Goal: Use online tool/utility: Use online tool/utility

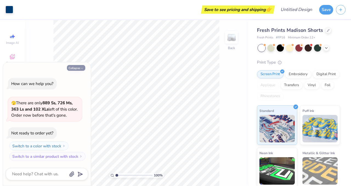
click at [79, 67] on button "Collapse" at bounding box center [76, 68] width 18 height 6
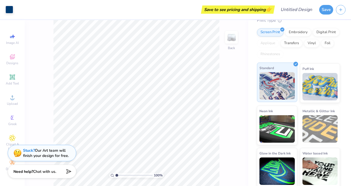
scroll to position [42, 0]
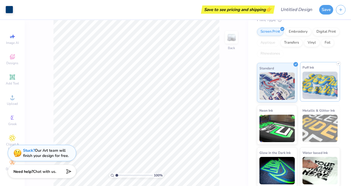
click at [316, 81] on img at bounding box center [319, 85] width 35 height 27
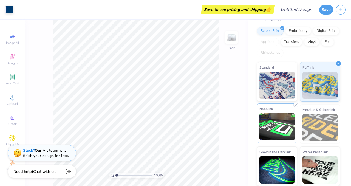
scroll to position [0, 0]
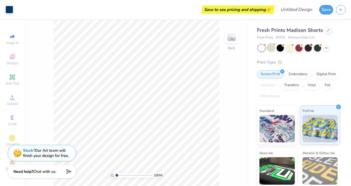
click at [269, 48] on div at bounding box center [270, 47] width 7 height 7
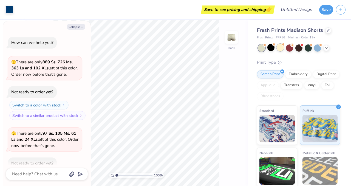
scroll to position [30, 0]
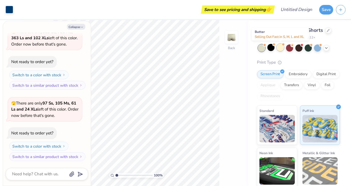
click at [281, 47] on div at bounding box center [279, 47] width 7 height 7
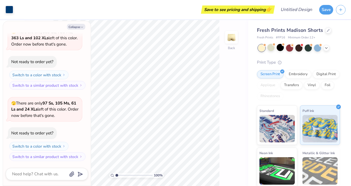
scroll to position [101, 0]
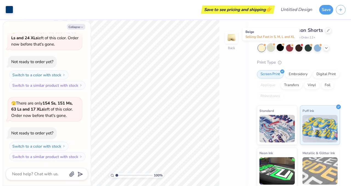
click at [270, 47] on div at bounding box center [270, 47] width 7 height 7
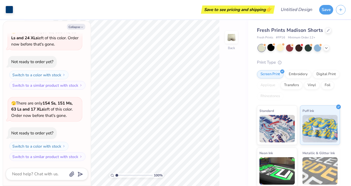
scroll to position [173, 0]
click at [327, 50] on div at bounding box center [326, 47] width 6 height 6
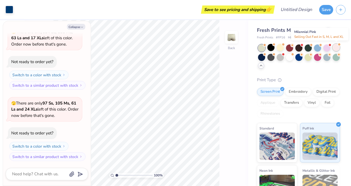
click at [335, 47] on div at bounding box center [335, 47] width 7 height 7
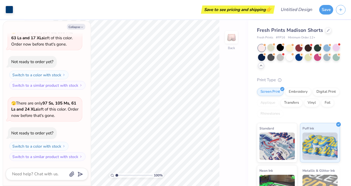
scroll to position [244, 0]
click at [325, 47] on div at bounding box center [326, 47] width 7 height 7
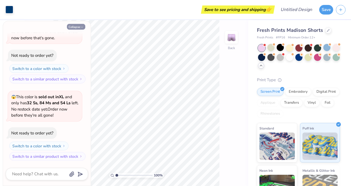
click at [80, 29] on button "Collapse" at bounding box center [76, 27] width 18 height 6
type textarea "x"
